Goal: Transaction & Acquisition: Purchase product/service

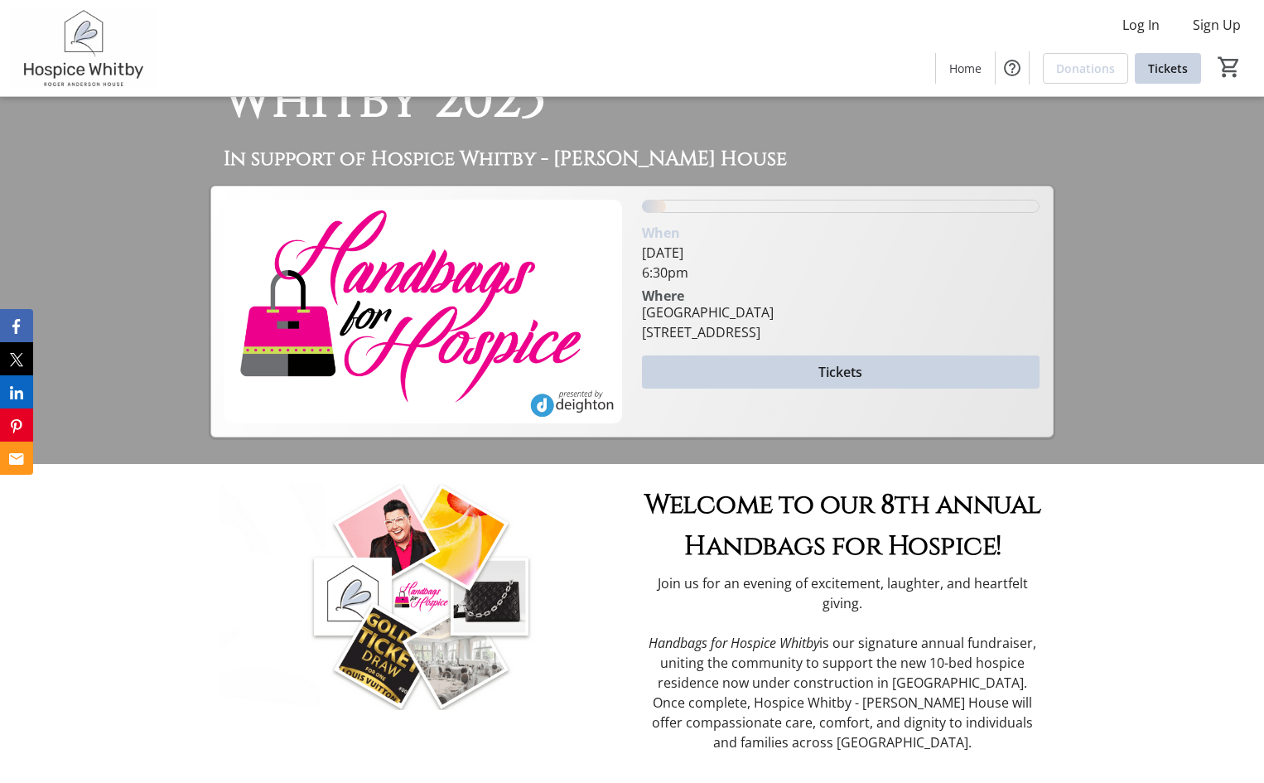
scroll to position [414, 0]
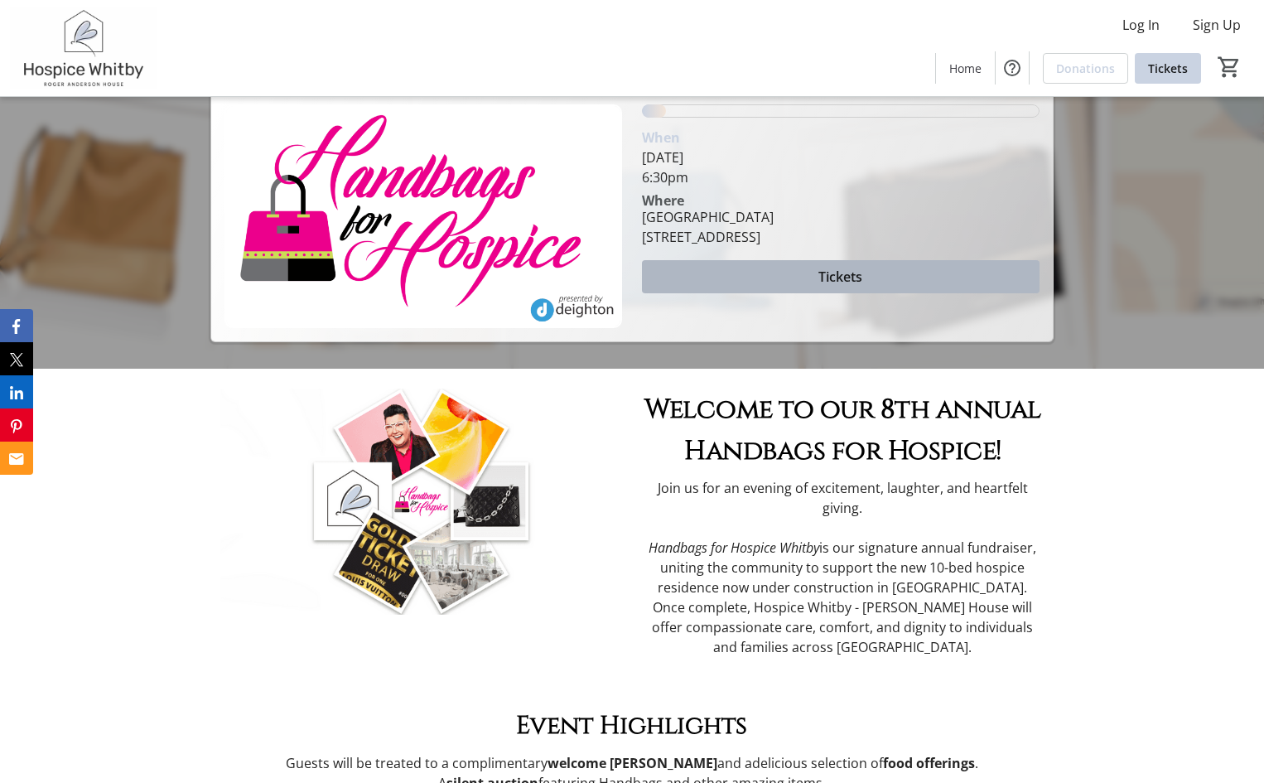
click at [832, 268] on span "Tickets" at bounding box center [840, 277] width 44 height 20
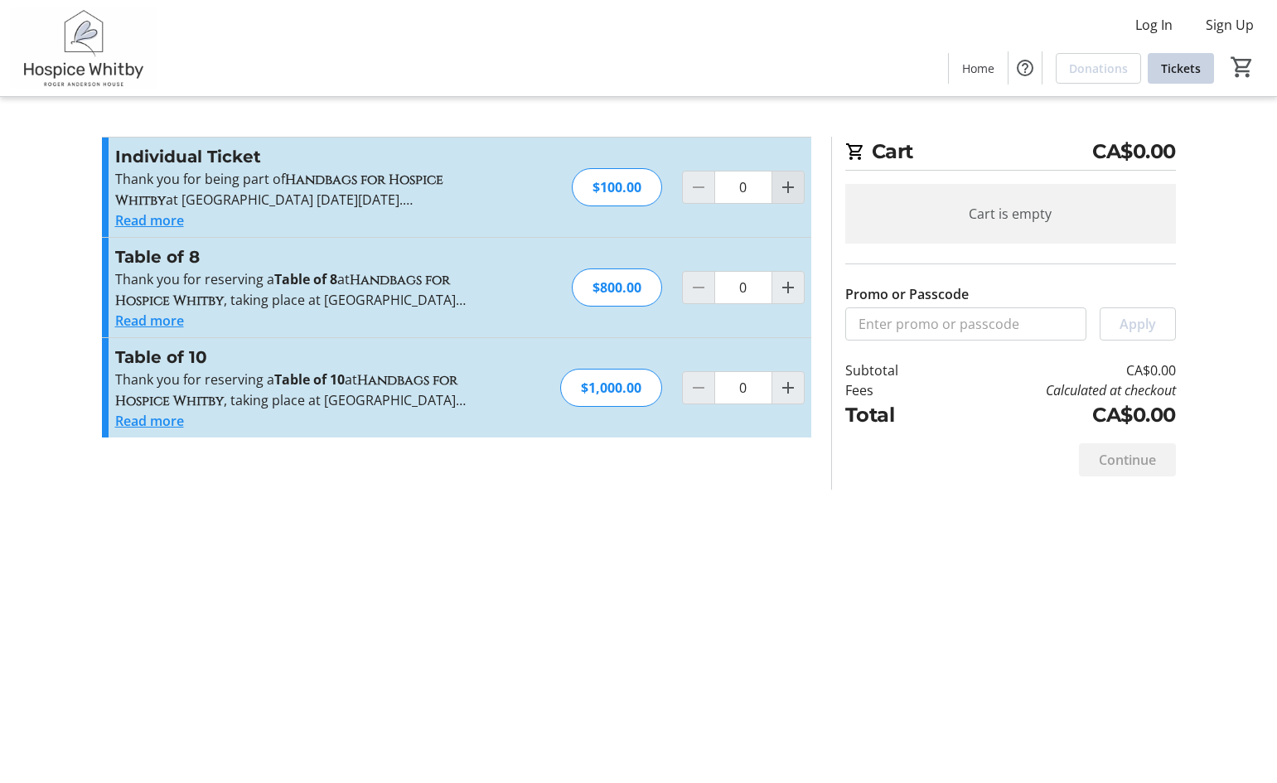
click at [788, 186] on mat-icon "Increment by one" at bounding box center [788, 187] width 20 height 20
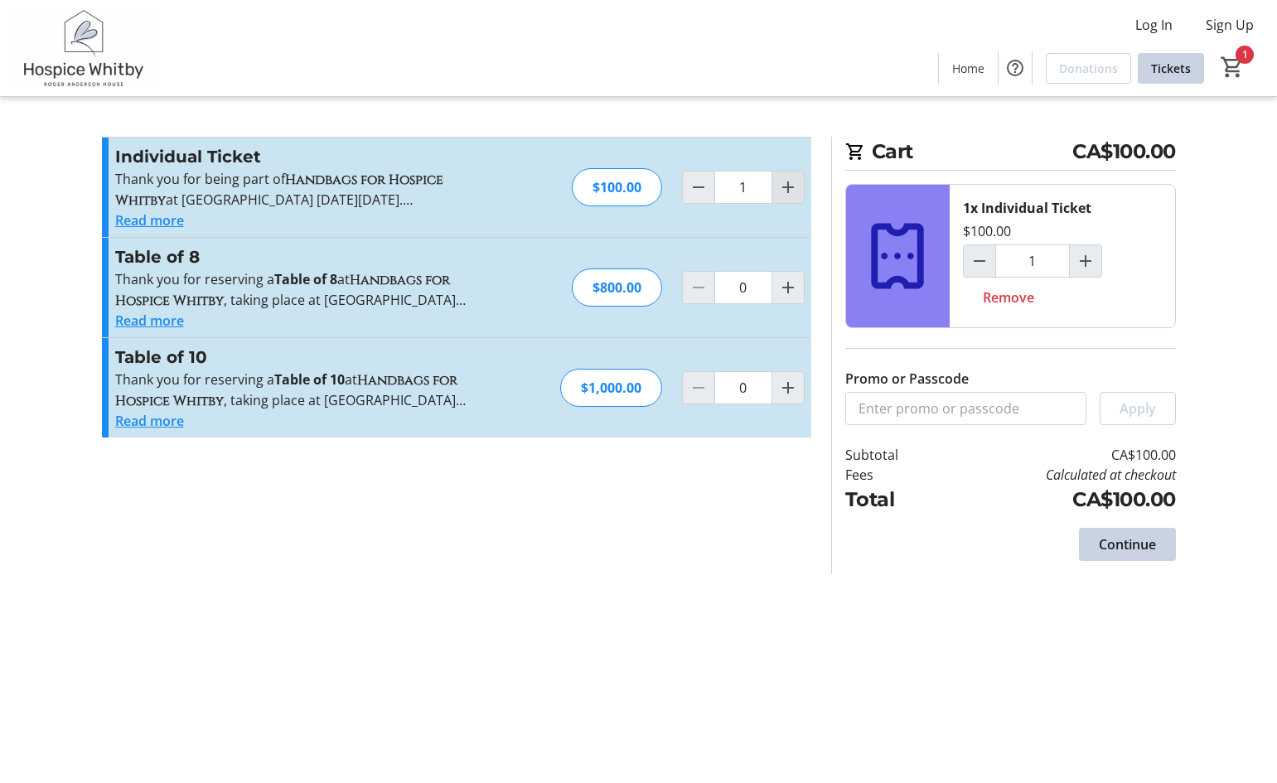
click at [788, 181] on mat-icon "Increment by one" at bounding box center [788, 187] width 20 height 20
type input "2"
click at [788, 181] on mat-icon "Increment by one" at bounding box center [788, 187] width 20 height 20
type input "3"
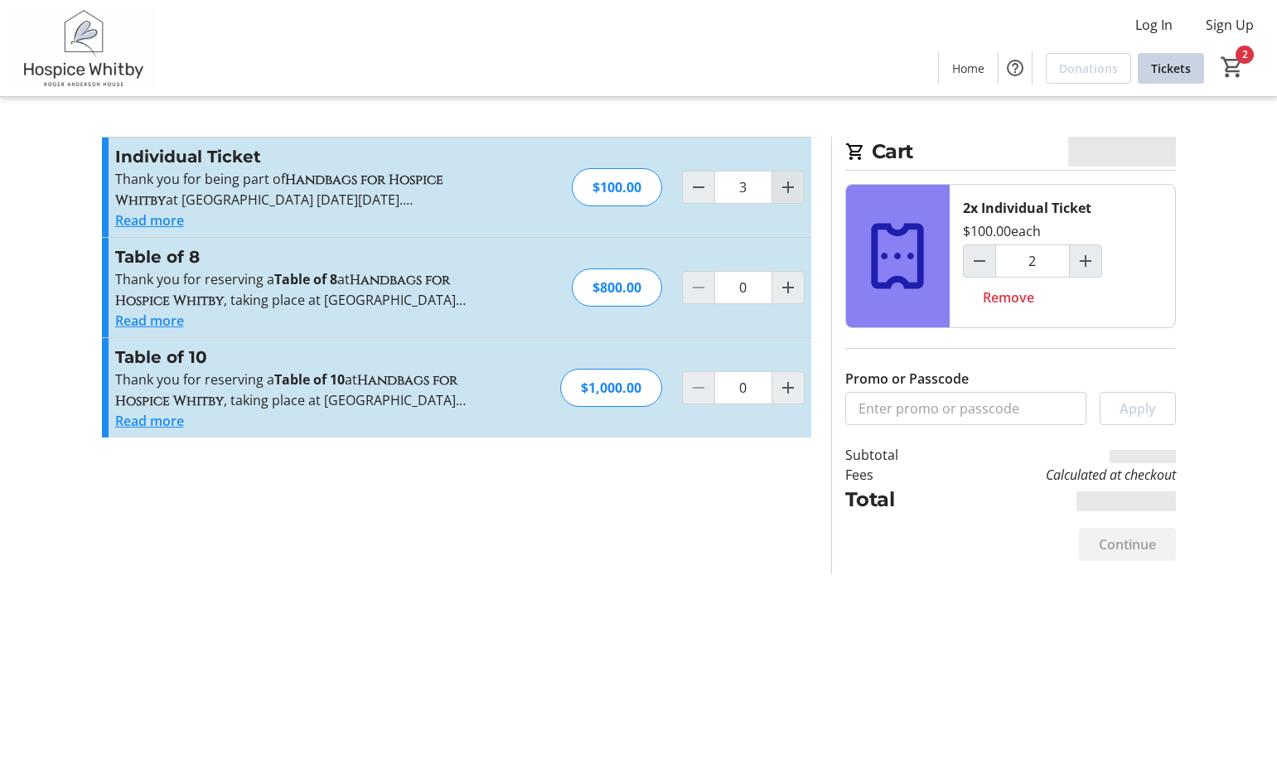
type input "3"
click at [788, 181] on mat-icon "Increment by one" at bounding box center [788, 187] width 20 height 20
type input "4"
click at [1136, 538] on span "Continue" at bounding box center [1126, 544] width 57 height 20
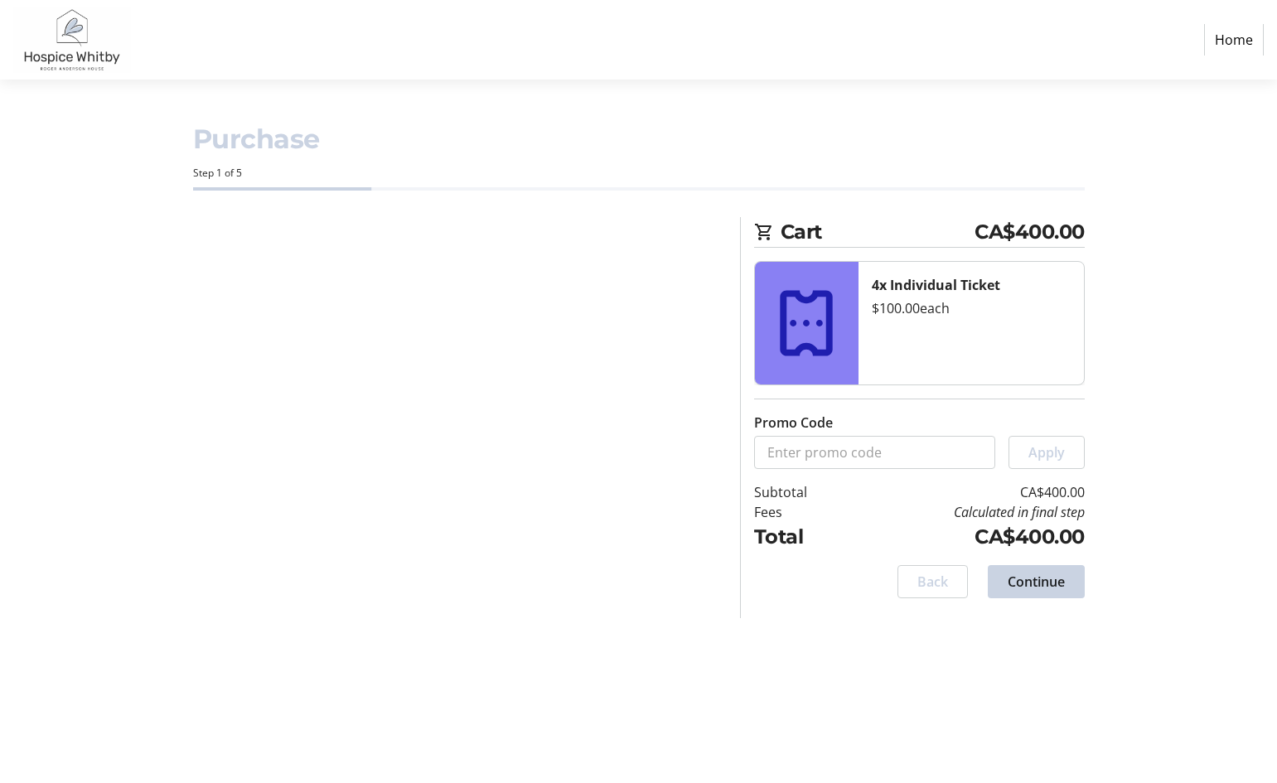
select select "CA"
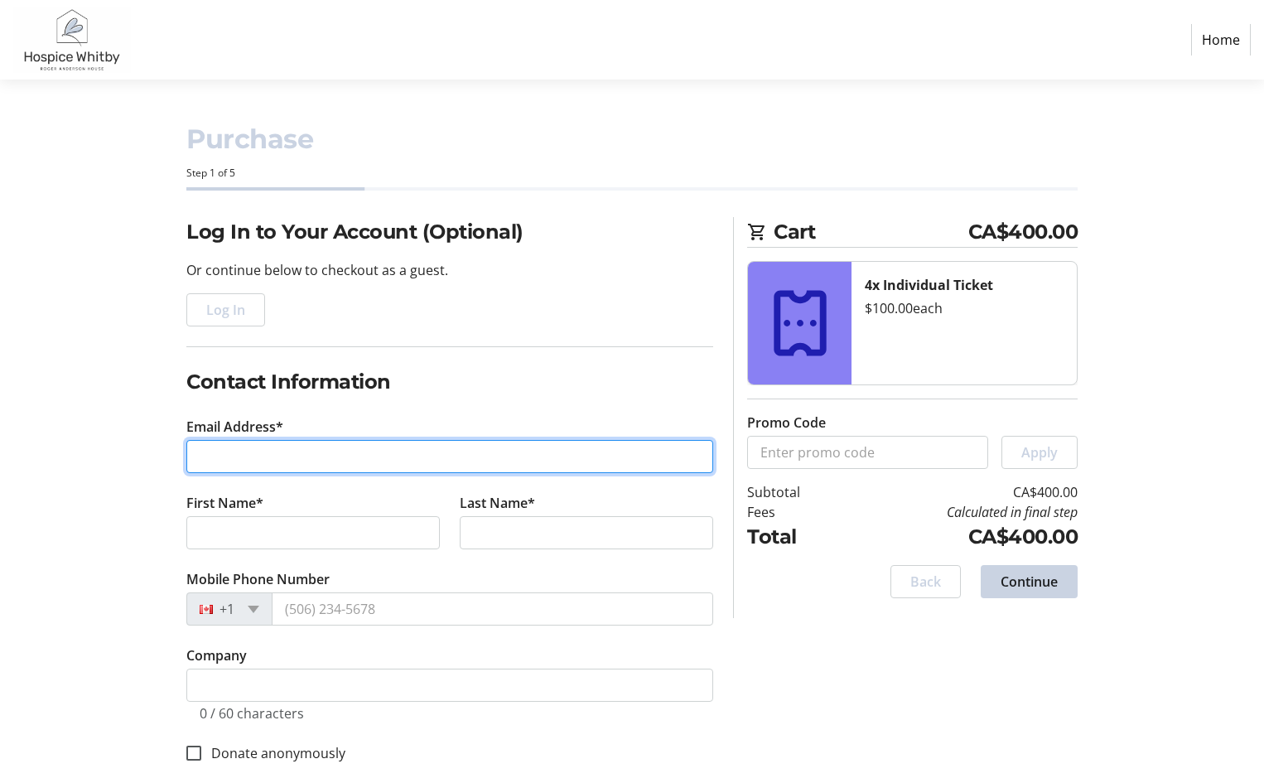
click at [279, 455] on input "Email Address*" at bounding box center [449, 456] width 527 height 33
type input "[EMAIL_ADDRESS][DOMAIN_NAME]"
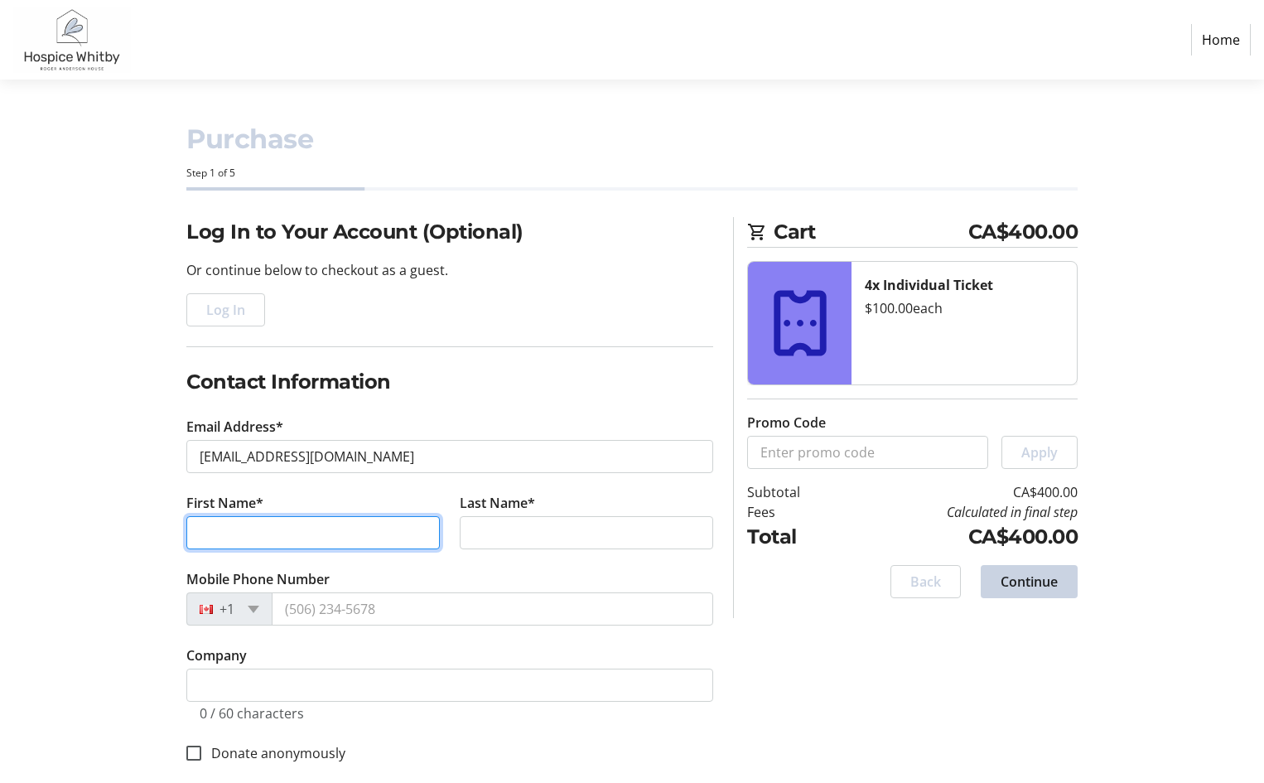
type input "Jan"
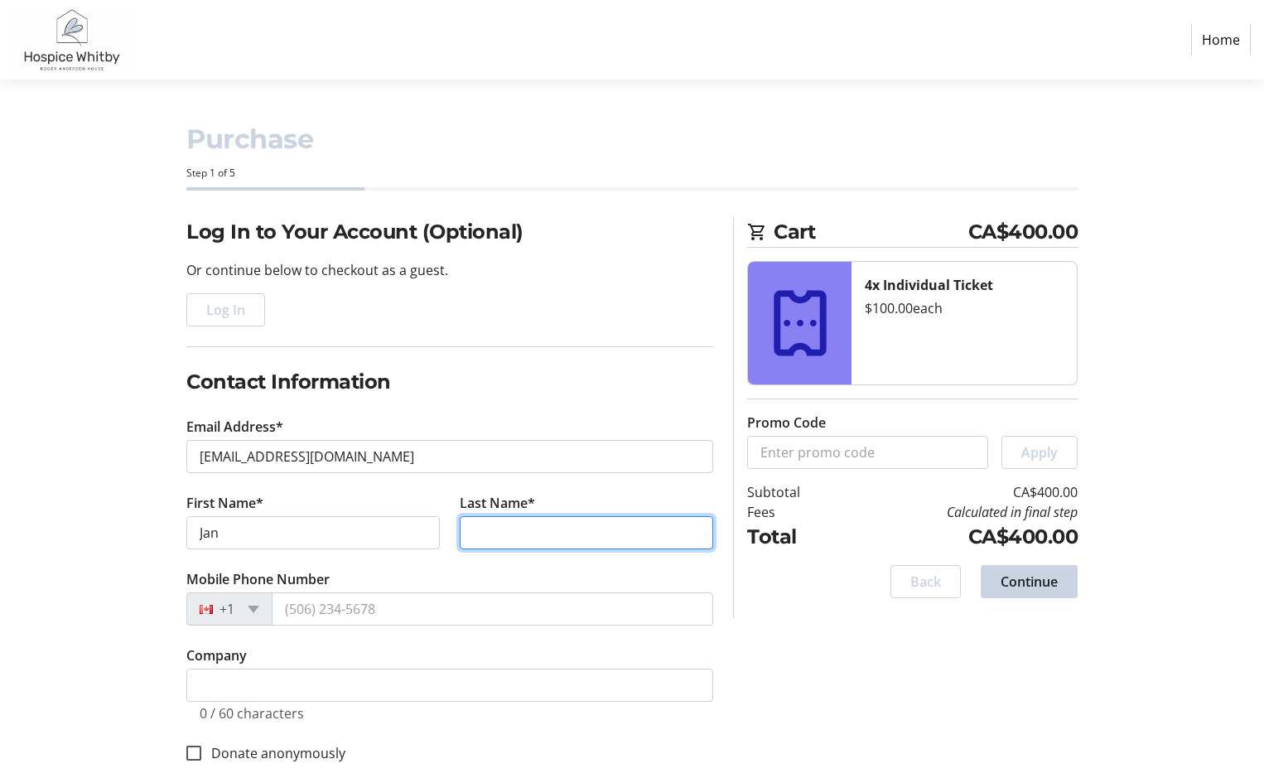
type input "Rosamond"
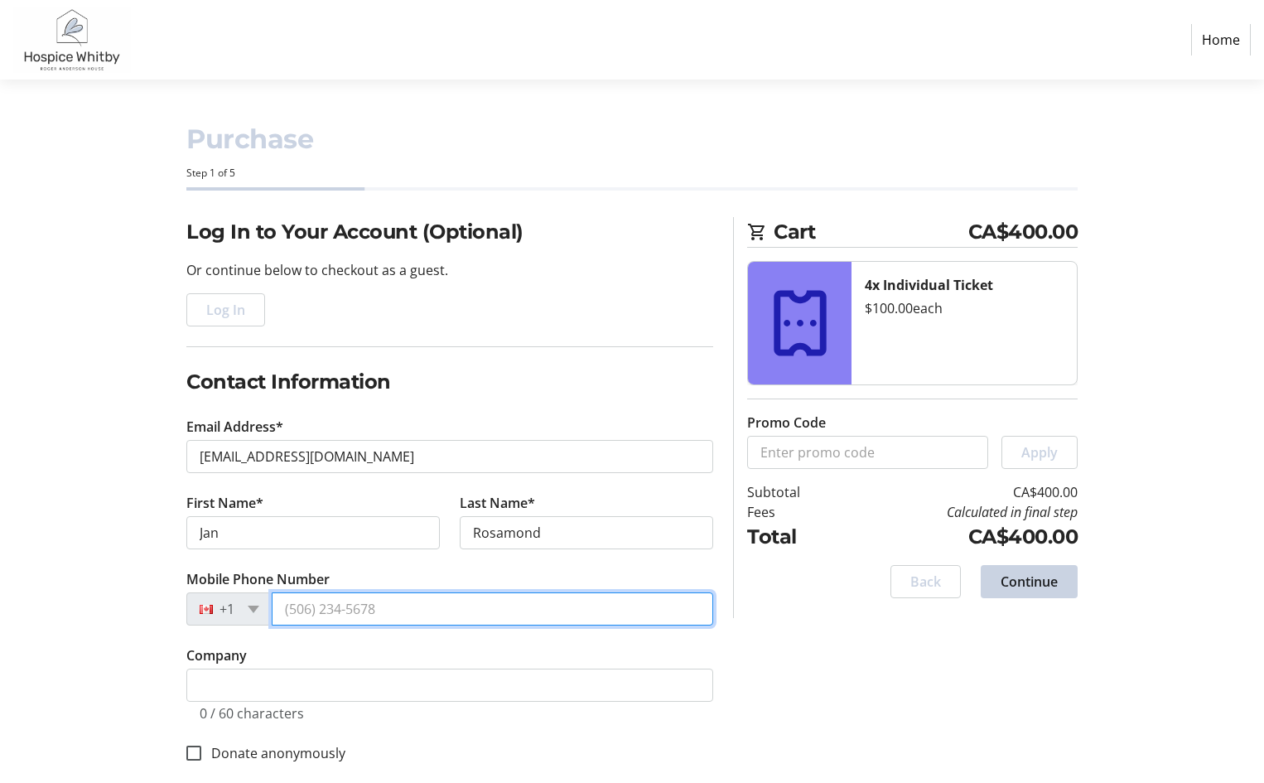
type input "[PHONE_NUMBER]"
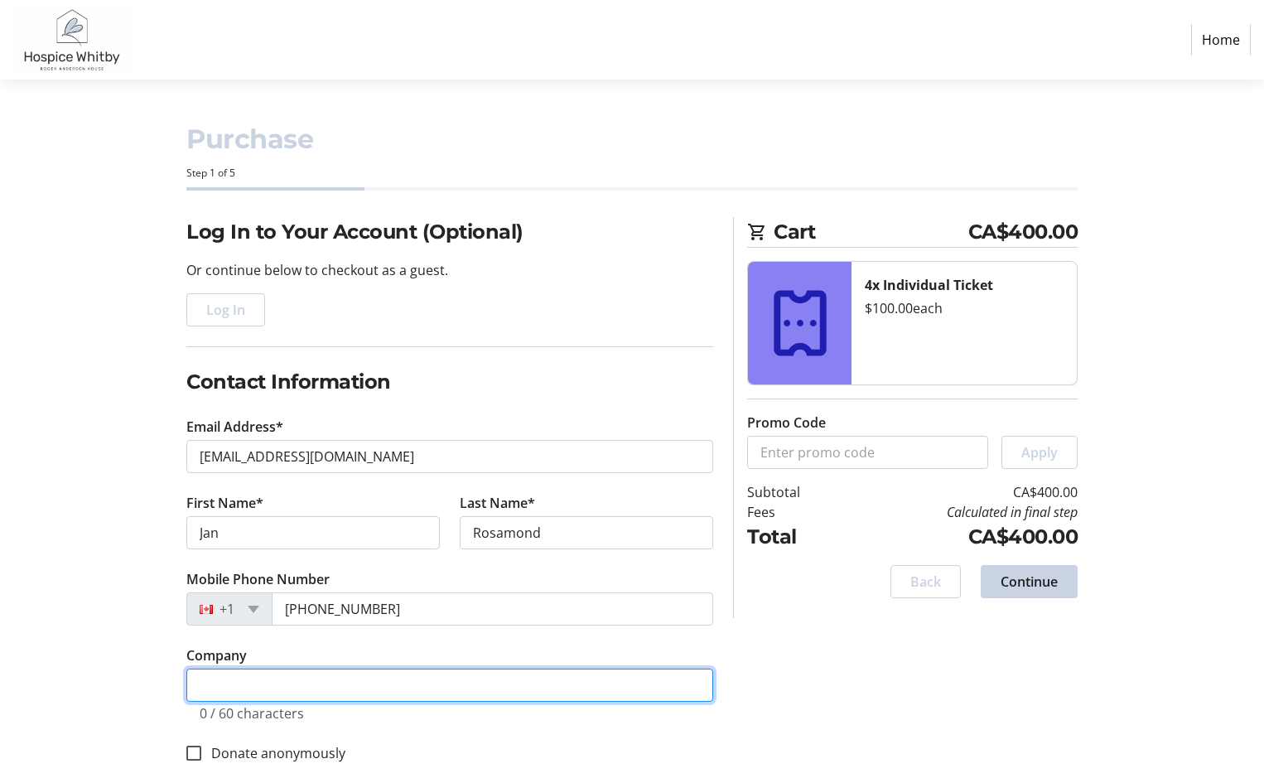
type input "[PERSON_NAME]"
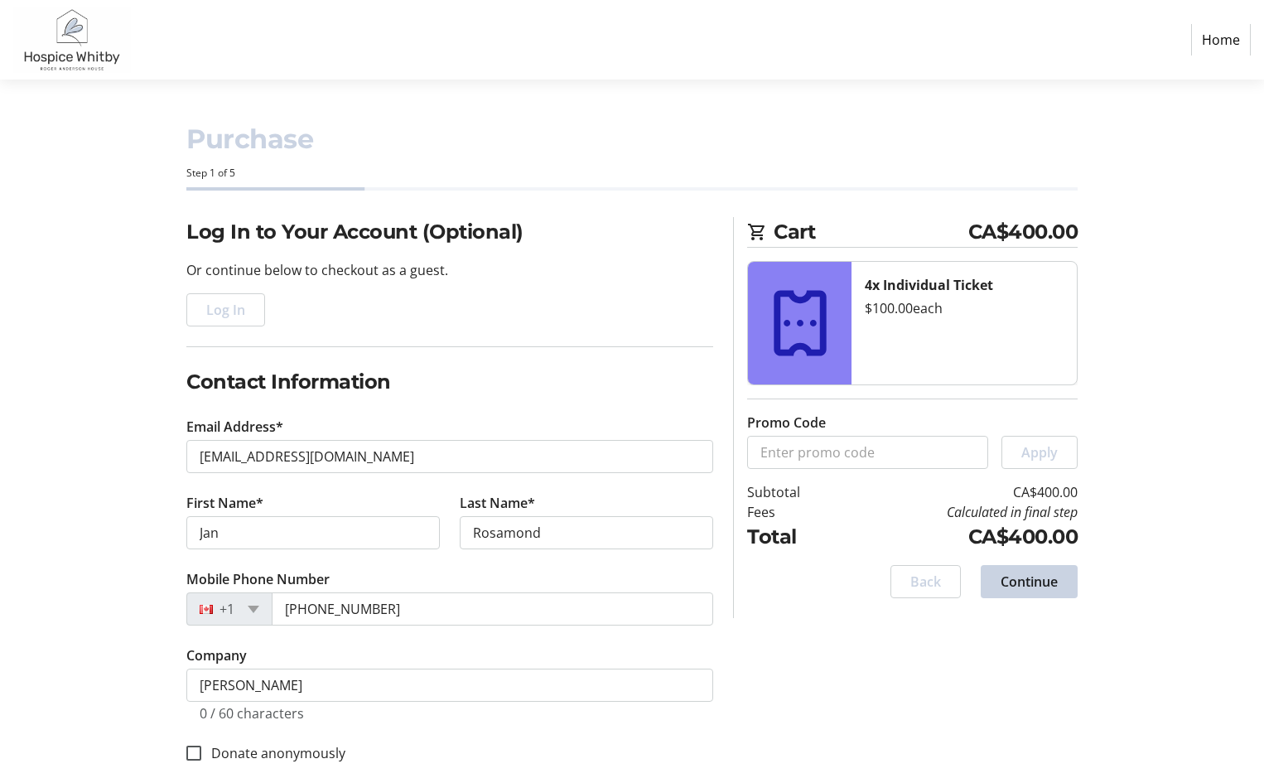
type input "1034 Booth St."
type input "COBOURG"
select select "ON"
type input "K9A5G4"
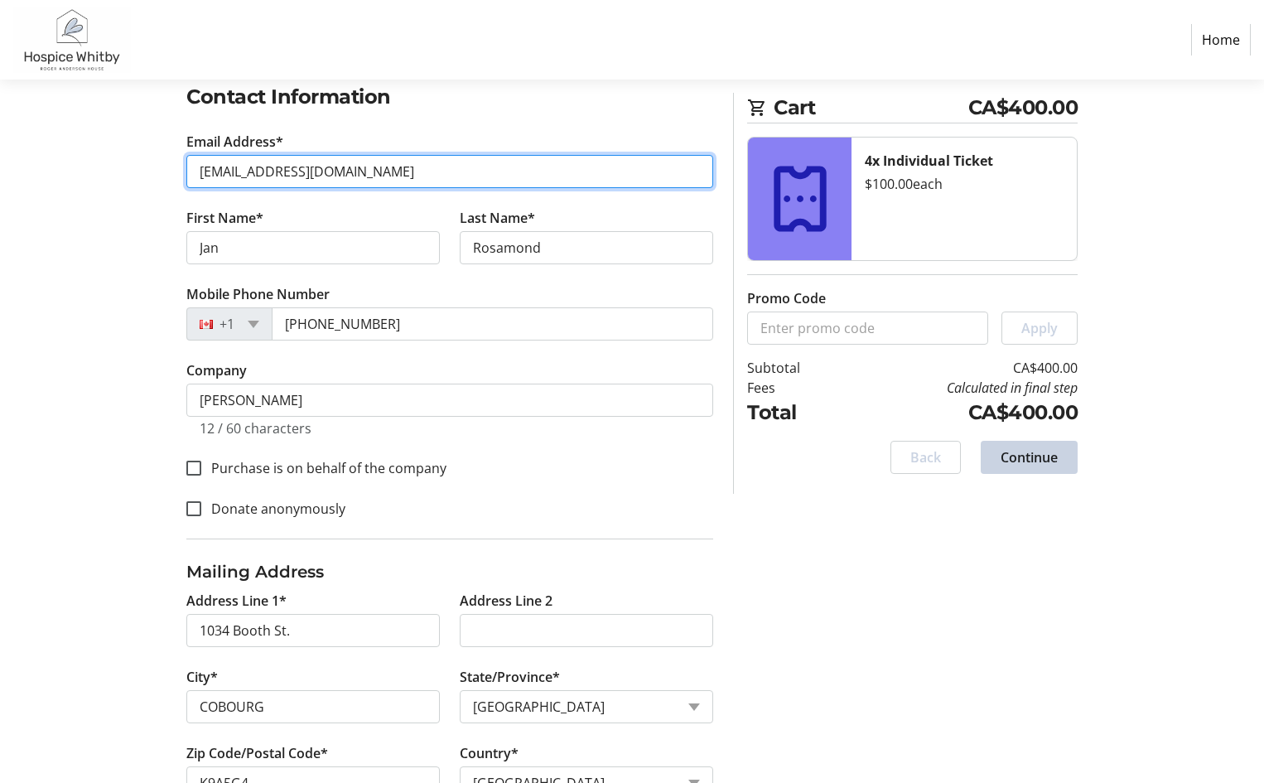
scroll to position [176, 0]
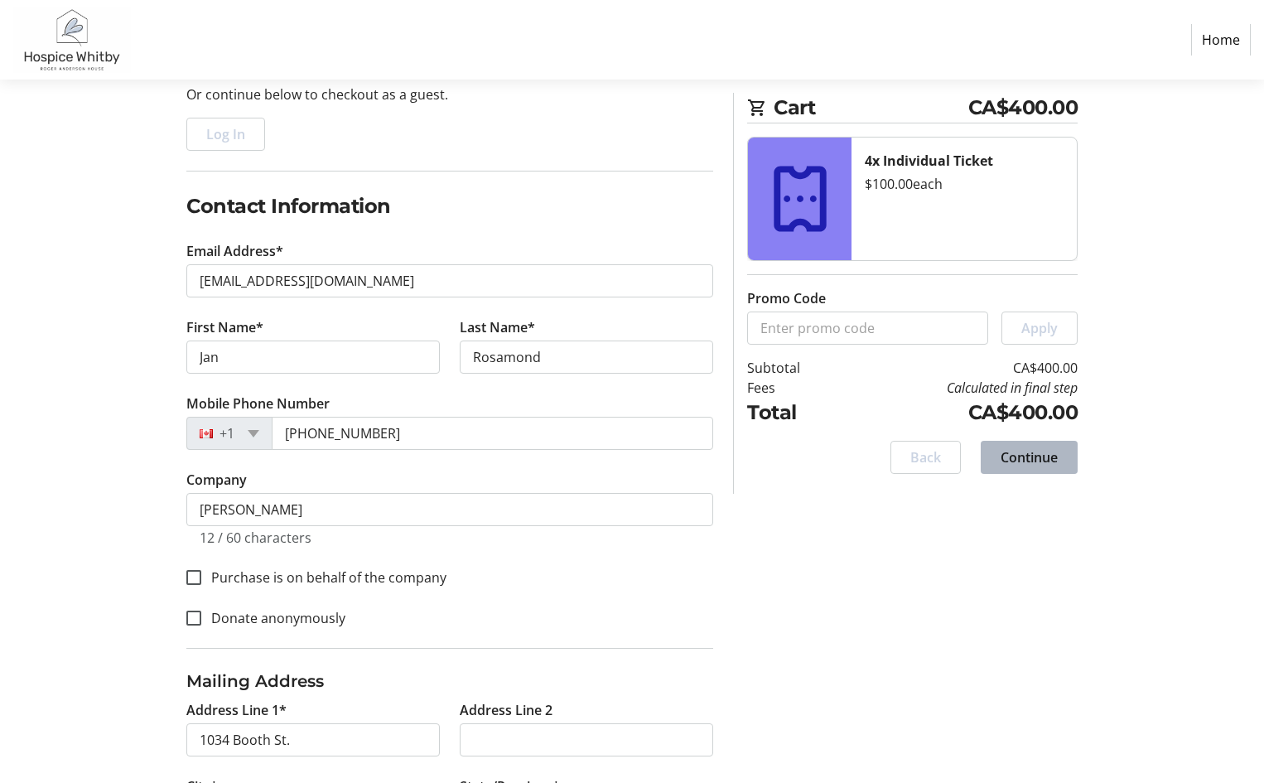
click at [1014, 452] on span "Continue" at bounding box center [1029, 457] width 57 height 20
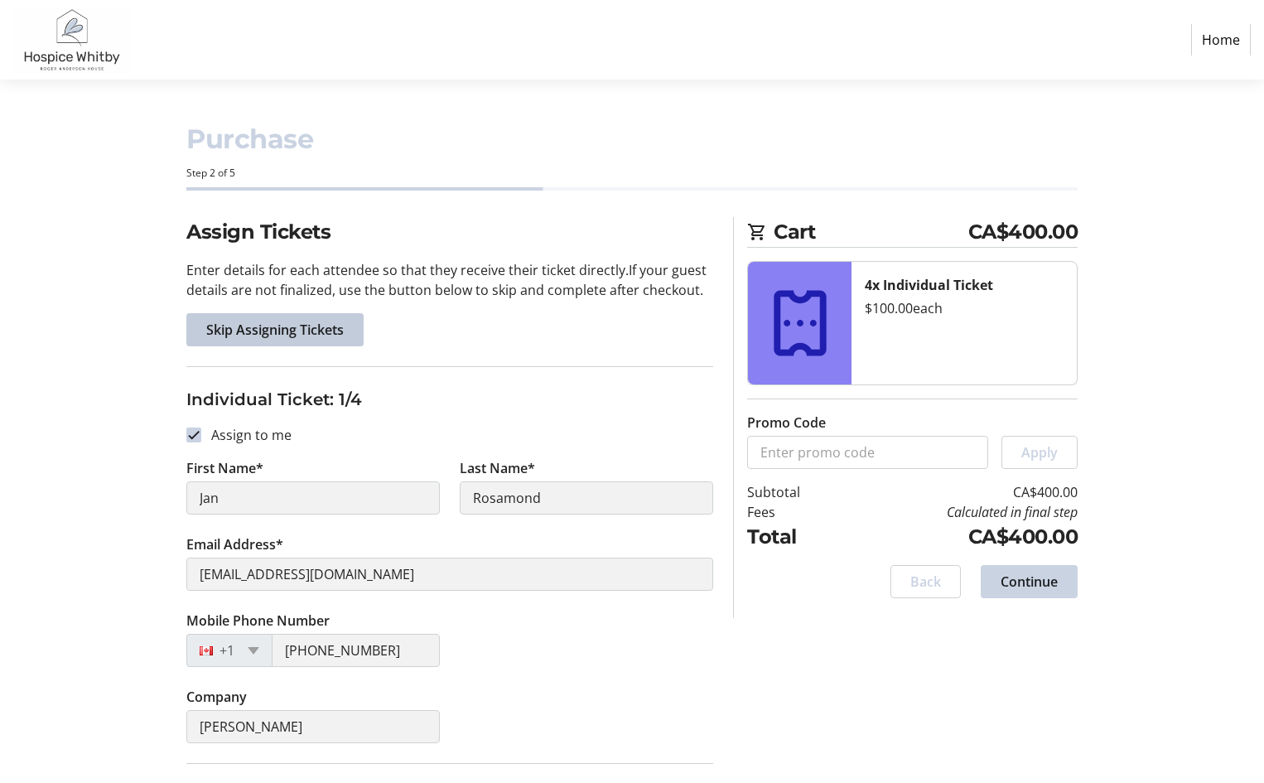
click at [263, 324] on span "Skip Assigning Tickets" at bounding box center [275, 330] width 138 height 20
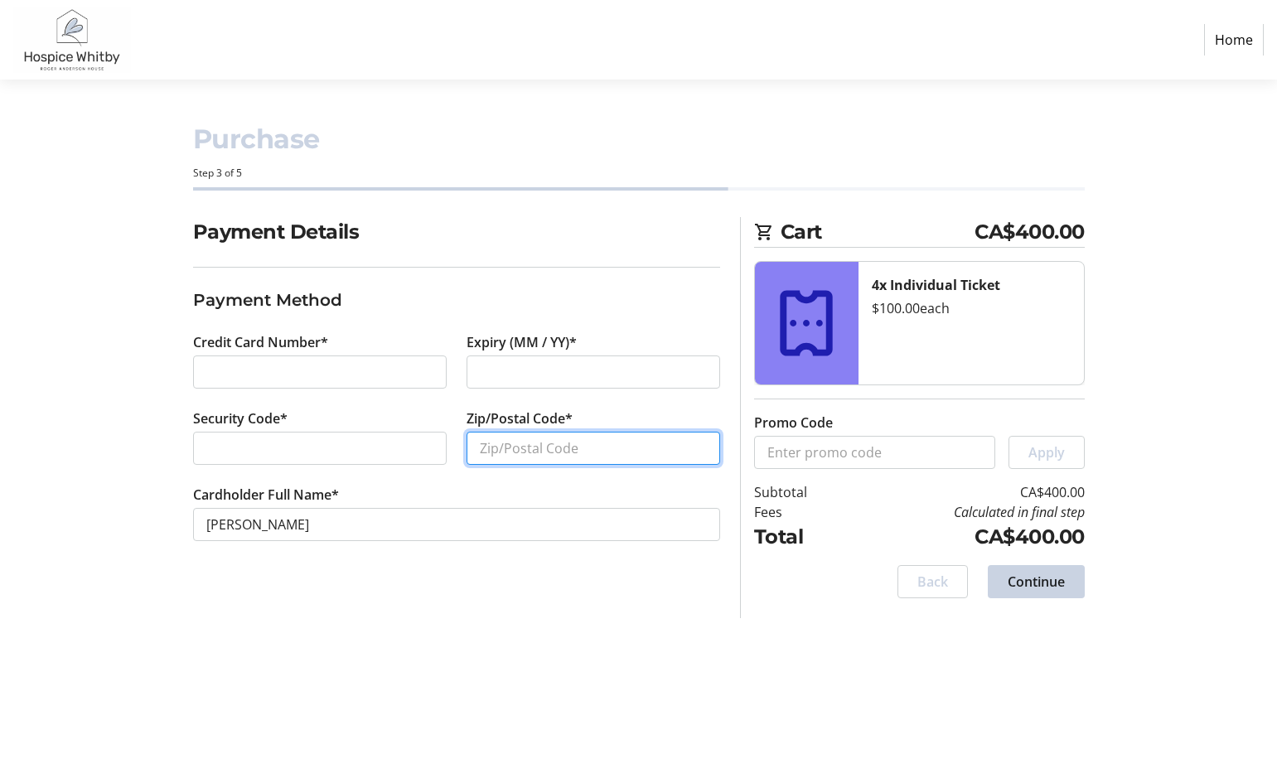
click at [533, 445] on input "Zip/Postal Code*" at bounding box center [592, 448] width 253 height 33
type input "K9A5G4"
click at [1050, 577] on span "Continue" at bounding box center [1035, 582] width 57 height 20
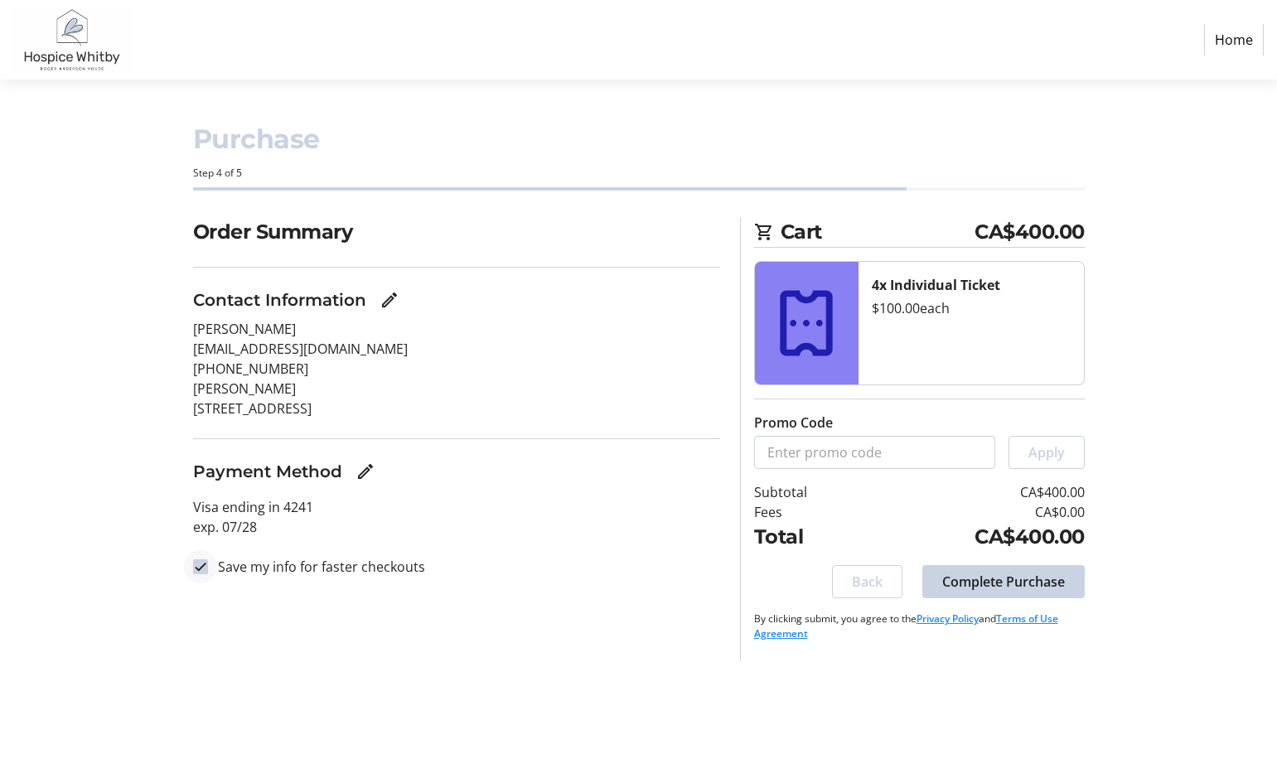
click at [202, 565] on input "Save my info for faster checkouts" at bounding box center [200, 566] width 15 height 15
checkbox input "false"
click at [1010, 579] on span "Complete Purchase" at bounding box center [1003, 582] width 123 height 20
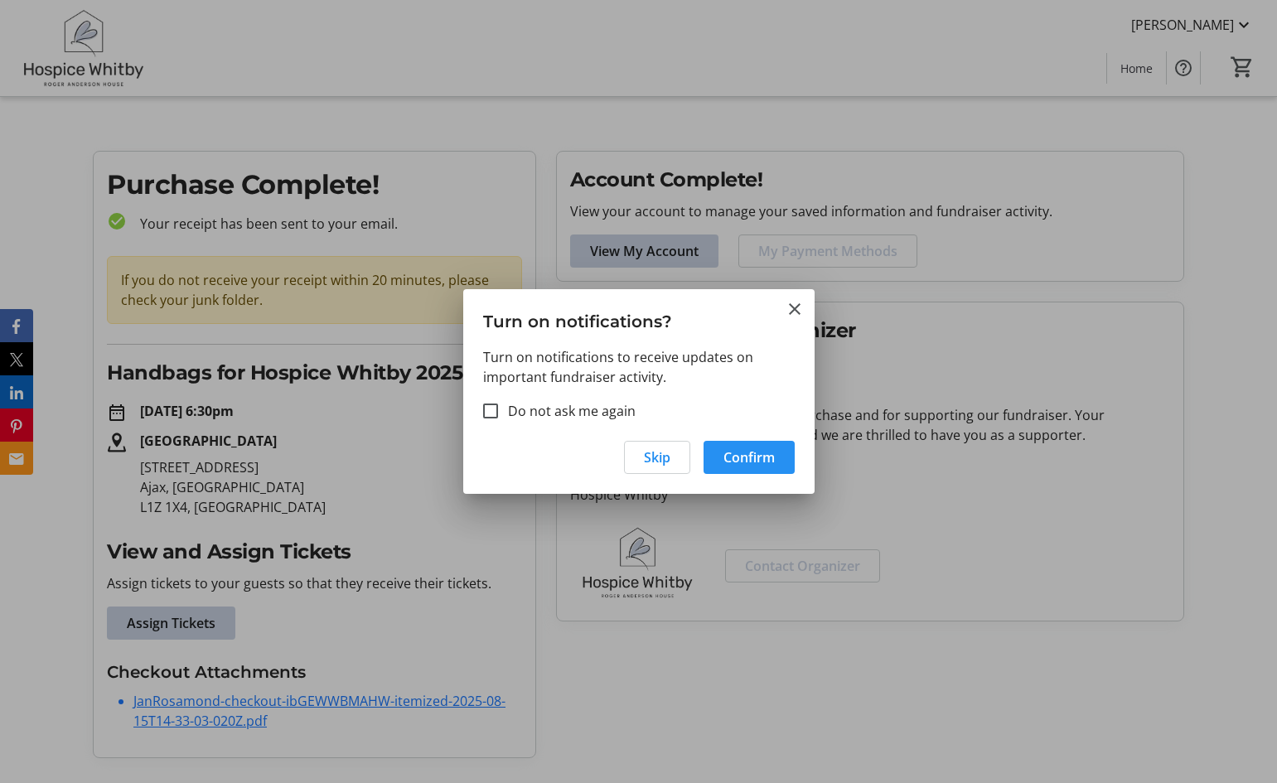
click at [738, 455] on span "Confirm" at bounding box center [748, 457] width 51 height 20
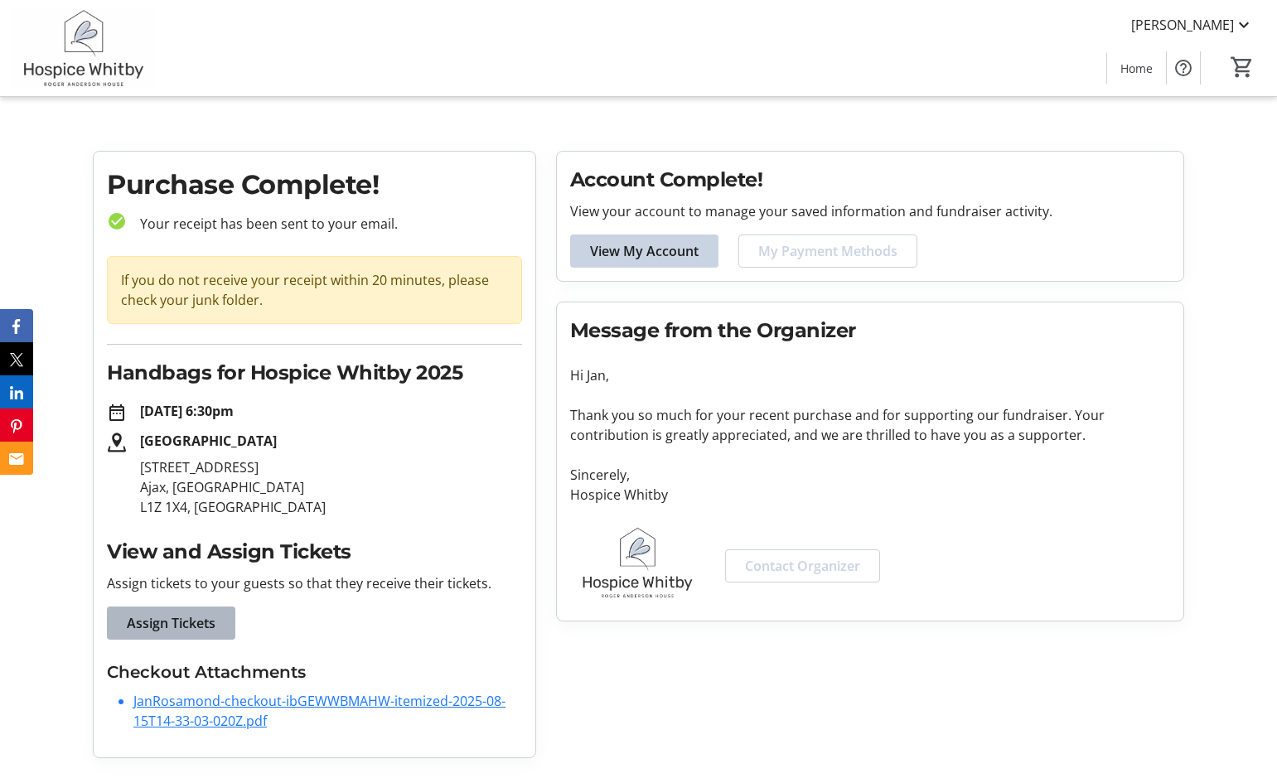
click at [185, 616] on span "Assign Tickets" at bounding box center [171, 623] width 89 height 20
